Goal: Find specific page/section: Find specific page/section

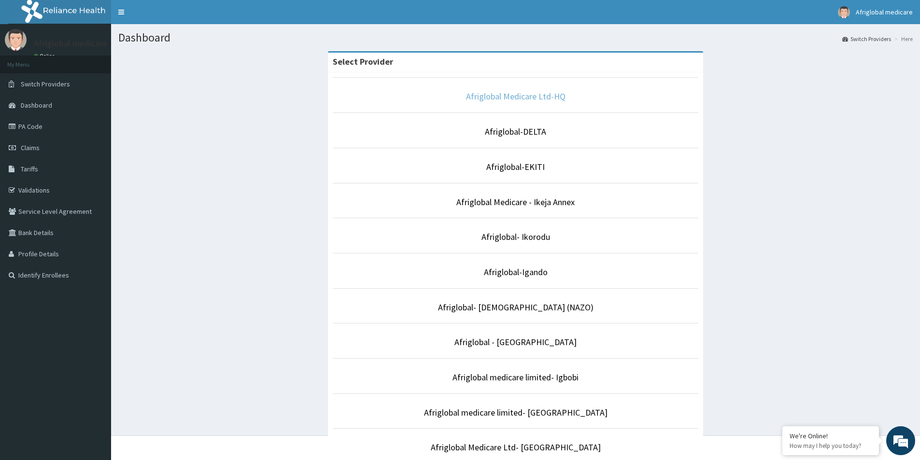
click at [521, 94] on link "Afriglobal Medicare Ltd-HQ" at bounding box center [515, 96] width 99 height 11
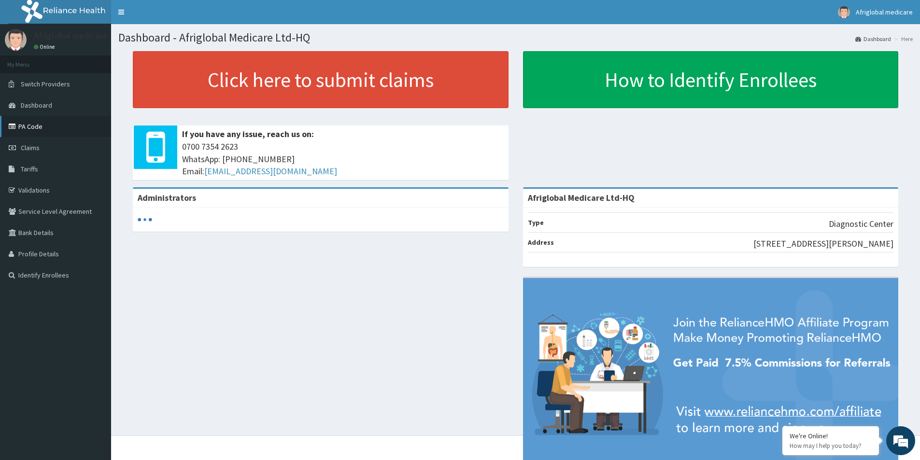
click at [37, 124] on link "PA Code" at bounding box center [55, 126] width 111 height 21
